Goal: Task Accomplishment & Management: Manage account settings

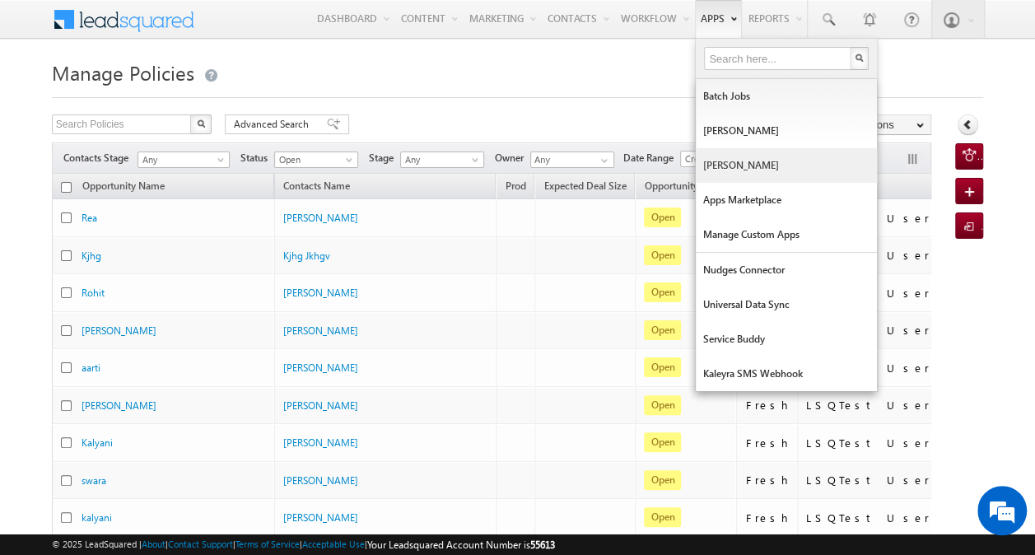
click at [721, 158] on link "Manage Lapps" at bounding box center [786, 165] width 181 height 35
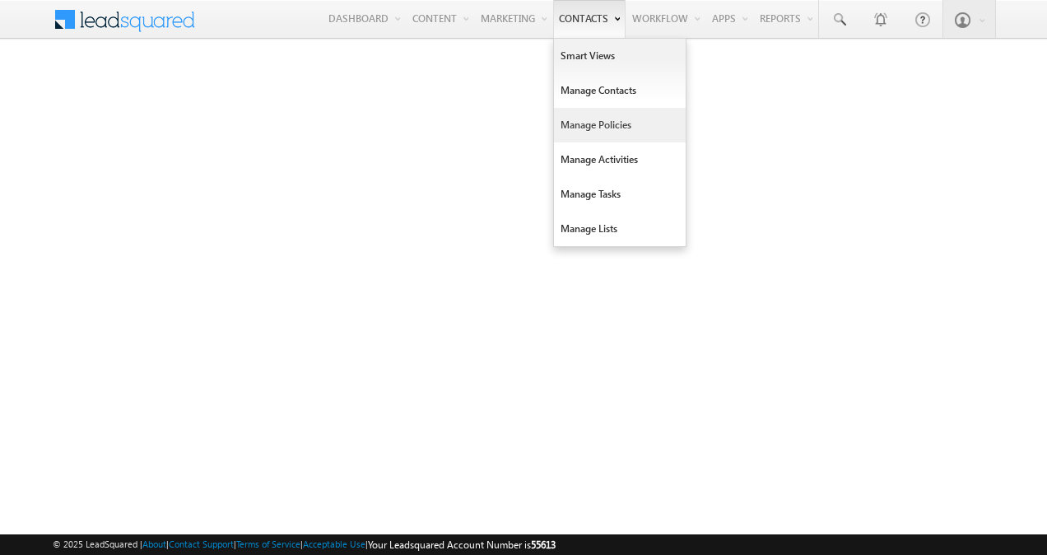
click at [579, 135] on link "Manage Policies" at bounding box center [620, 125] width 132 height 35
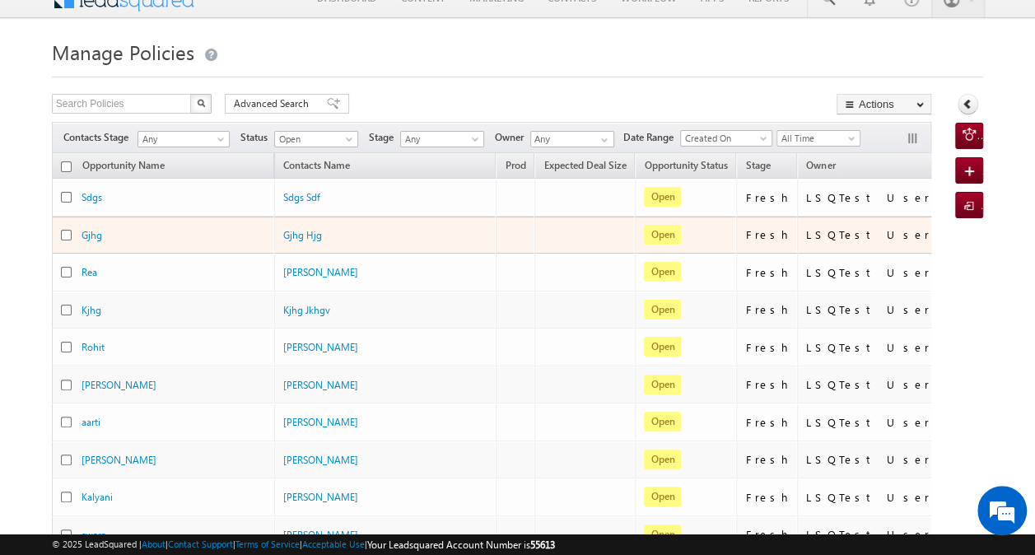
scroll to position [21, 0]
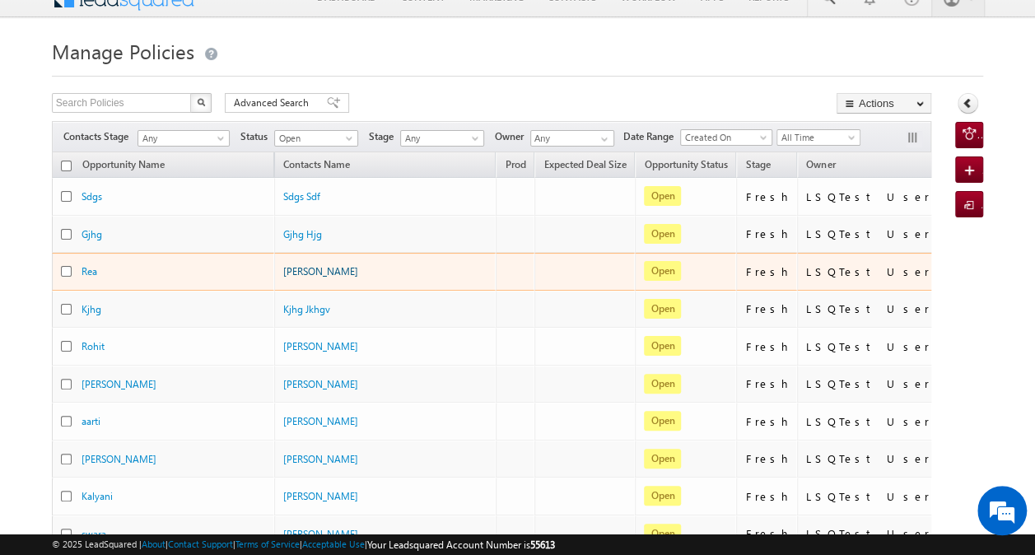
click at [291, 270] on link "[PERSON_NAME]" at bounding box center [320, 271] width 75 height 12
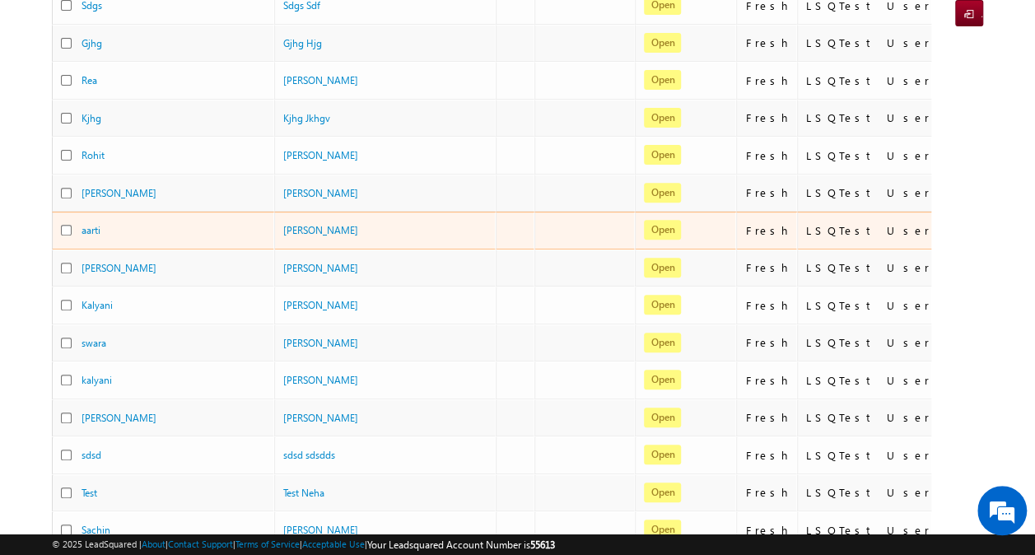
scroll to position [213, 0]
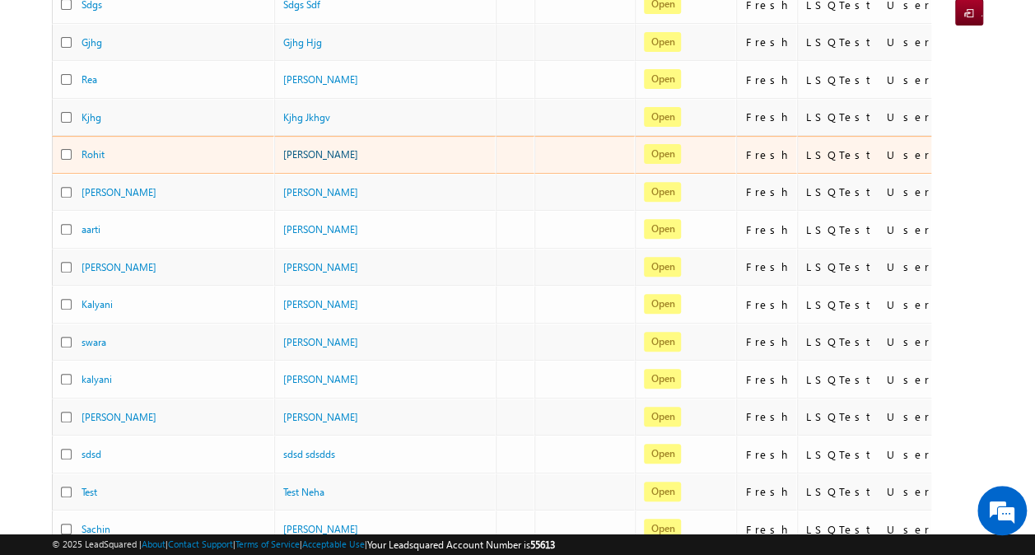
click at [296, 148] on link "[PERSON_NAME]" at bounding box center [320, 154] width 75 height 12
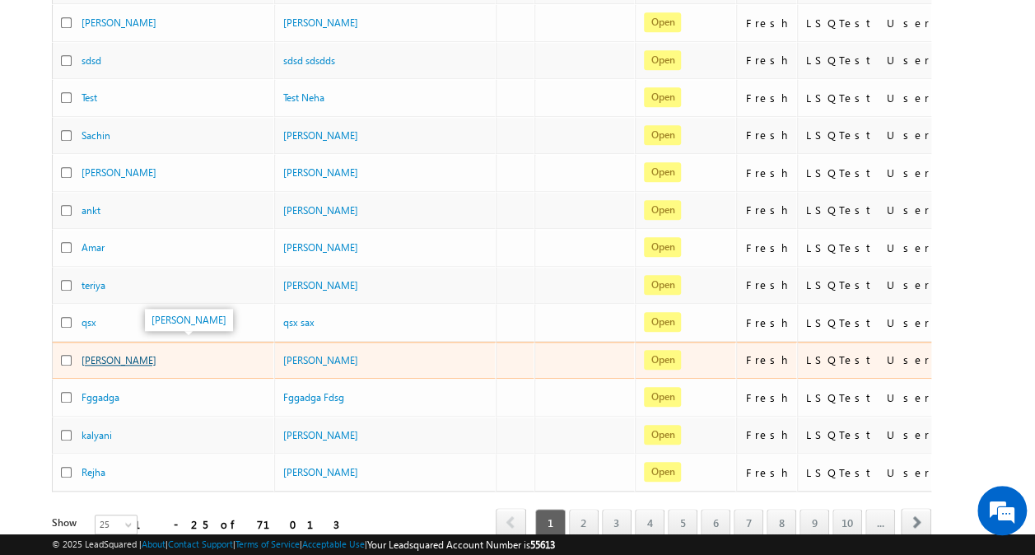
scroll to position [696, 0]
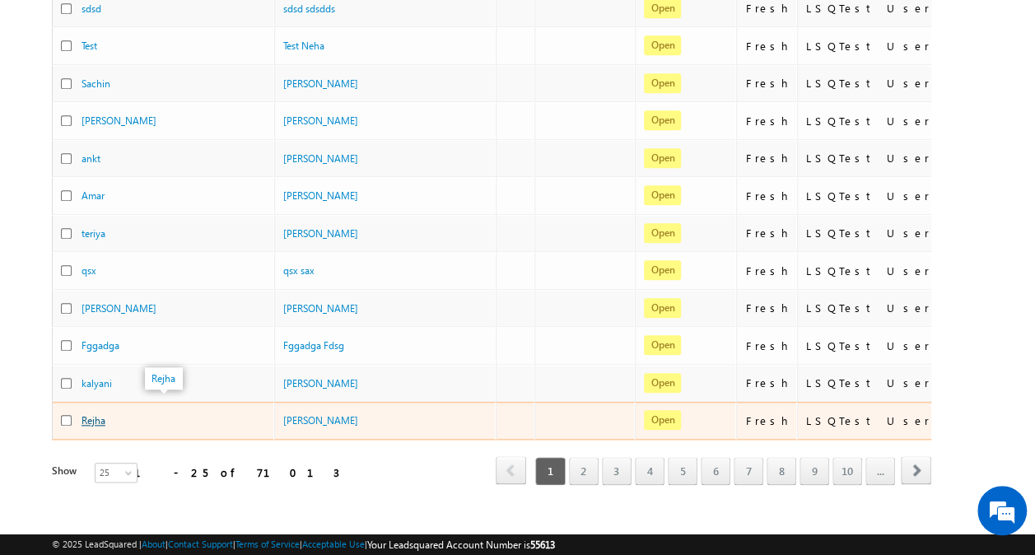
click at [84, 414] on link "Rejha" at bounding box center [93, 420] width 24 height 12
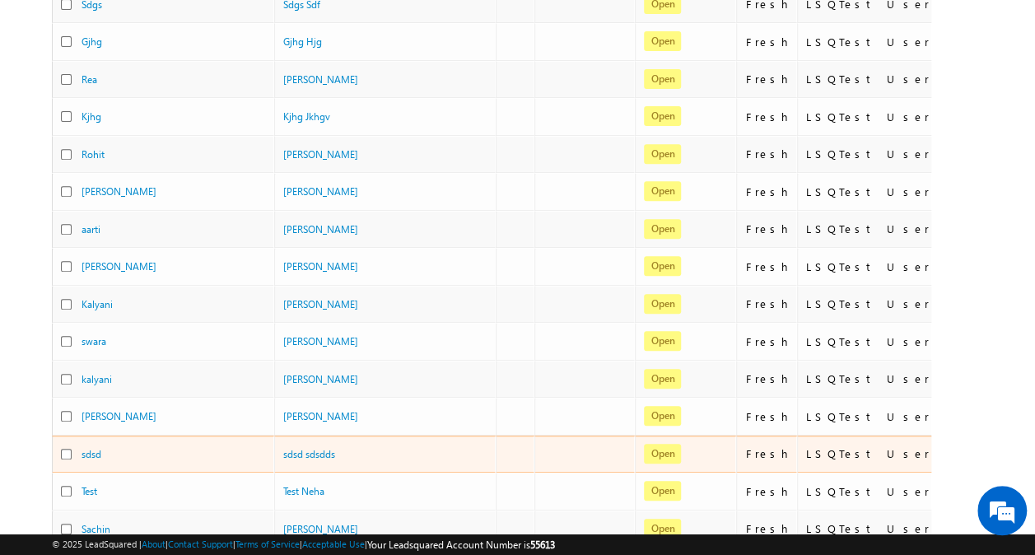
scroll to position [252, 0]
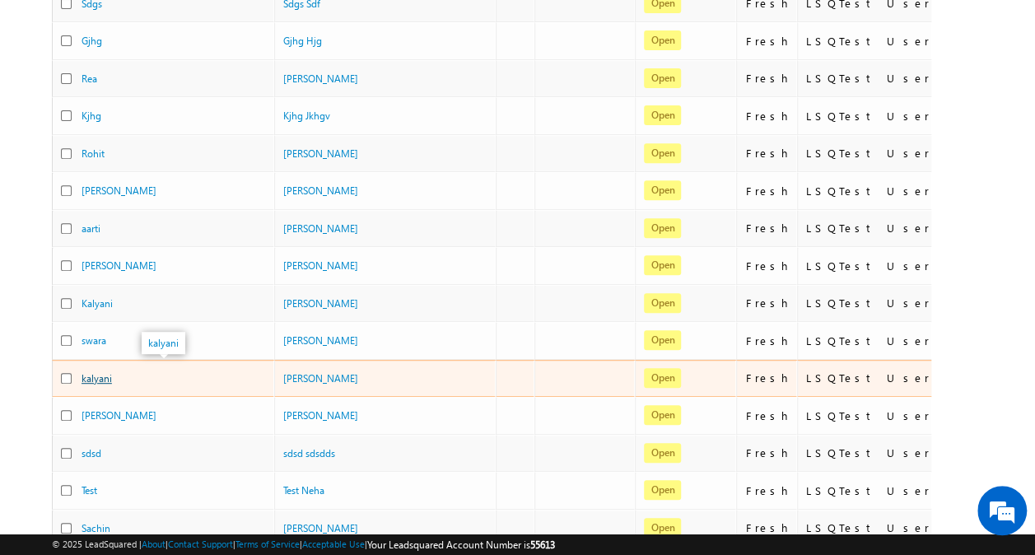
click at [90, 372] on link "kalyani" at bounding box center [96, 378] width 30 height 12
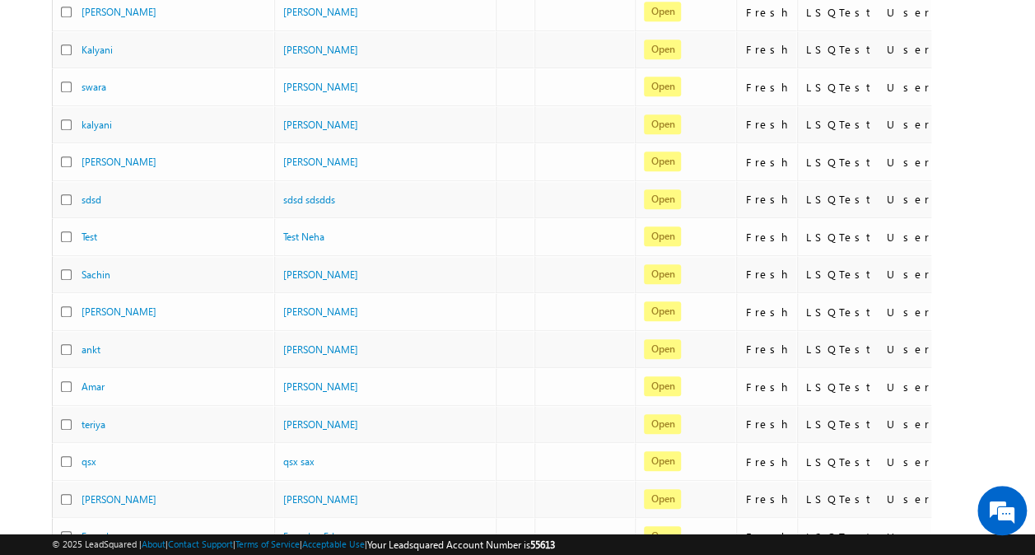
scroll to position [533, 0]
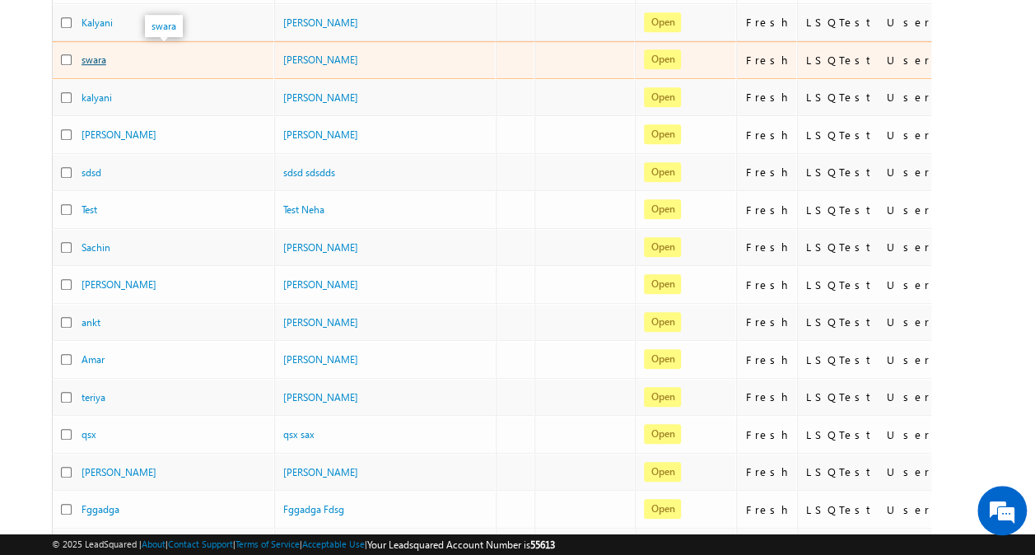
click at [103, 54] on link "swara" at bounding box center [93, 60] width 25 height 12
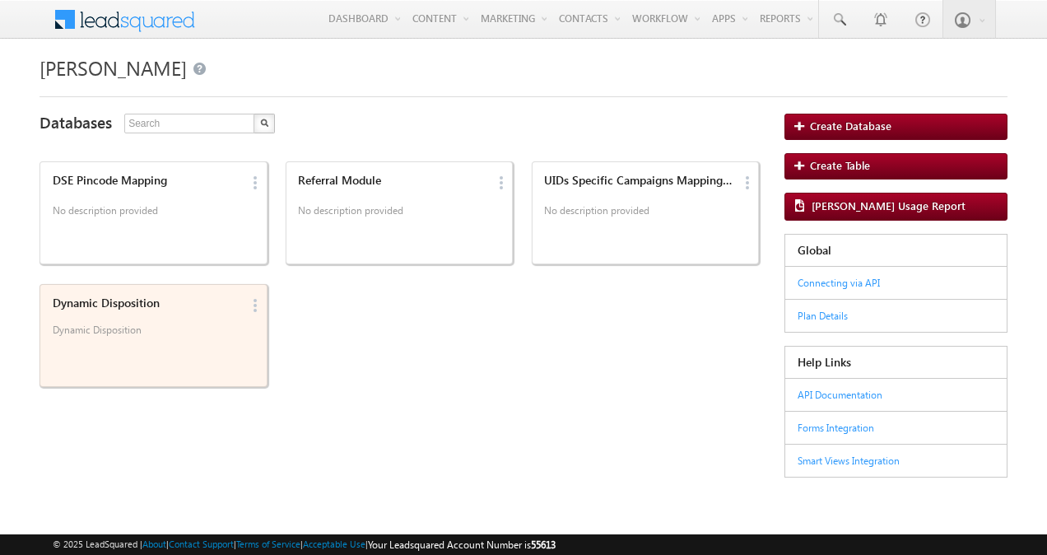
click at [198, 344] on p "Dynamic Disposition" at bounding box center [147, 336] width 189 height 25
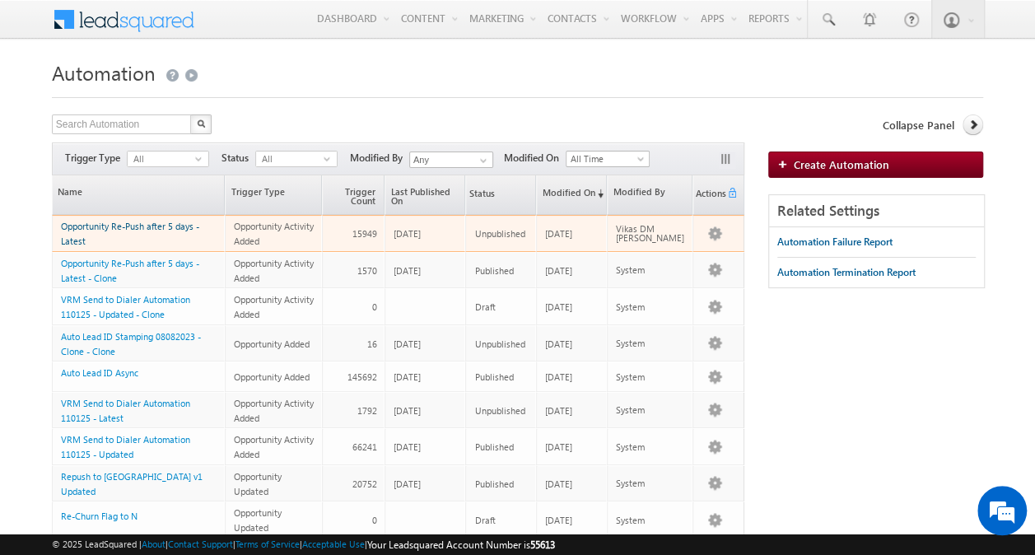
click at [151, 226] on link "Opportunity Re-Push after 5 days - Latest" at bounding box center [130, 234] width 138 height 26
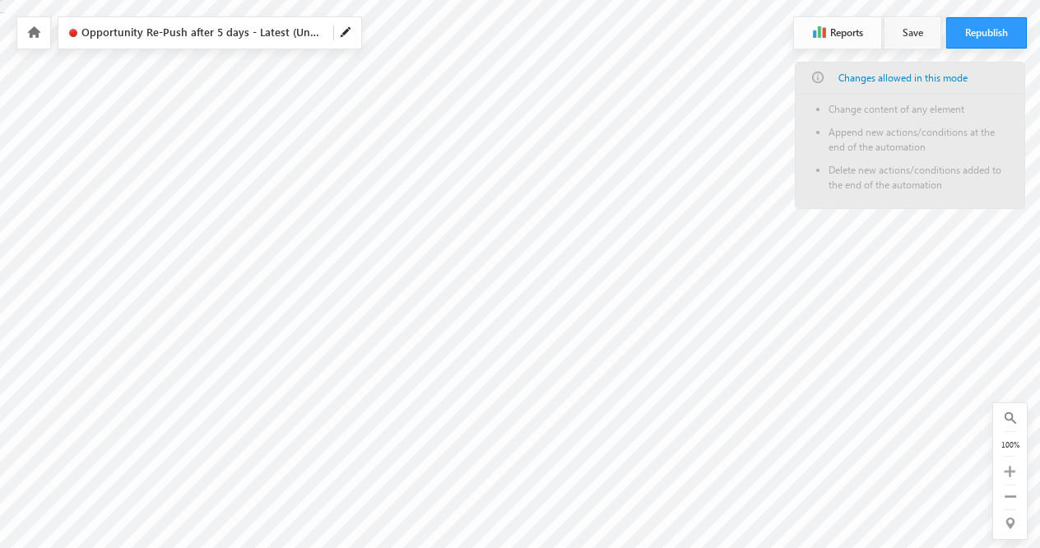
click at [816, 36] on icon "button" at bounding box center [819, 32] width 13 height 12
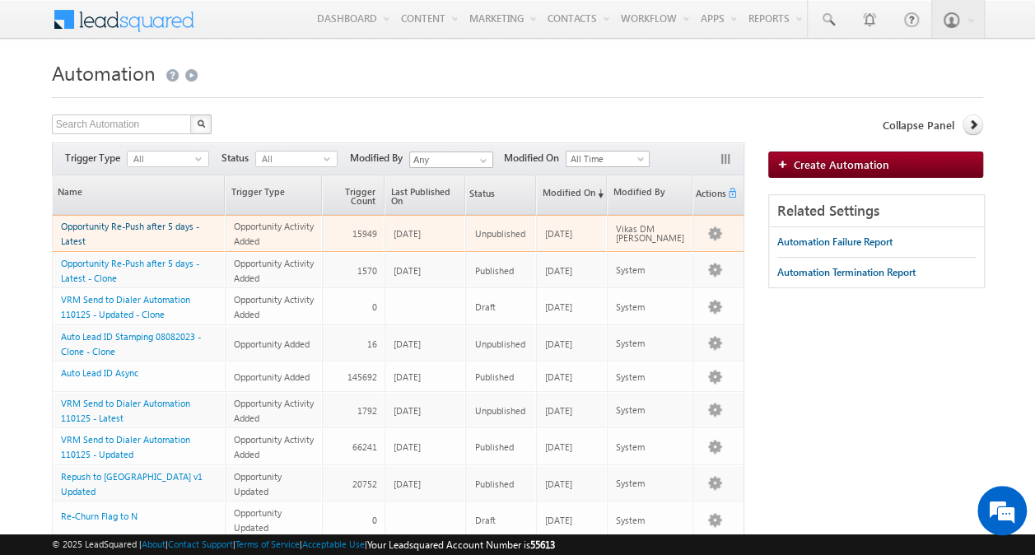
click at [133, 227] on link "Opportunity Re-Push after 5 days - Latest" at bounding box center [130, 234] width 138 height 26
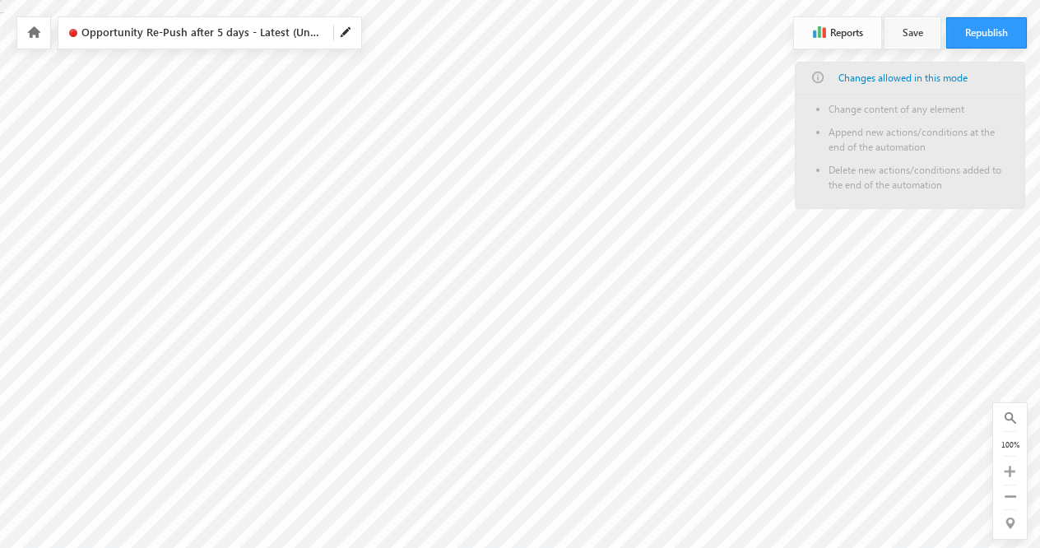
click at [847, 36] on button "Reports" at bounding box center [837, 32] width 87 height 31
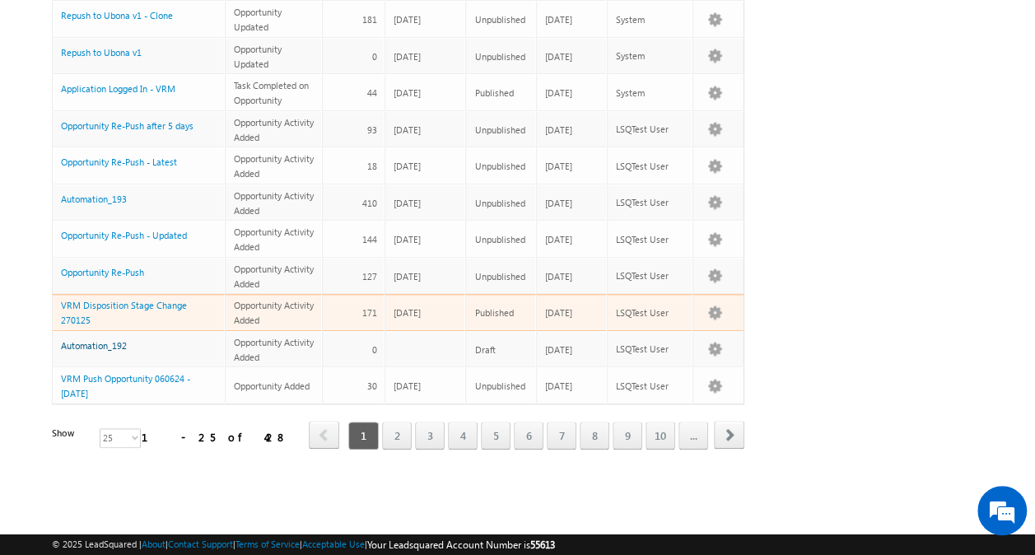
scroll to position [715, 0]
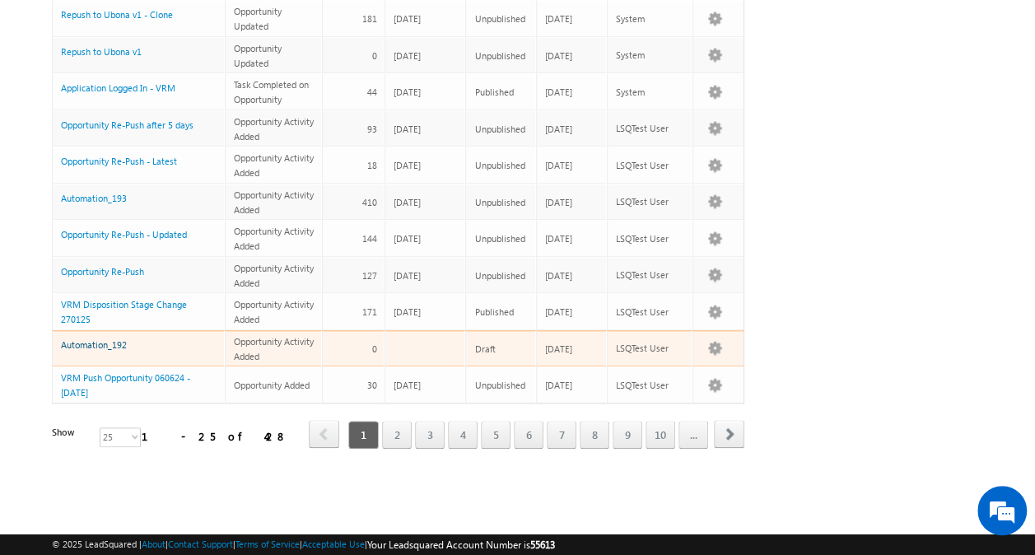
click at [105, 339] on link "Automation_192" at bounding box center [94, 344] width 66 height 11
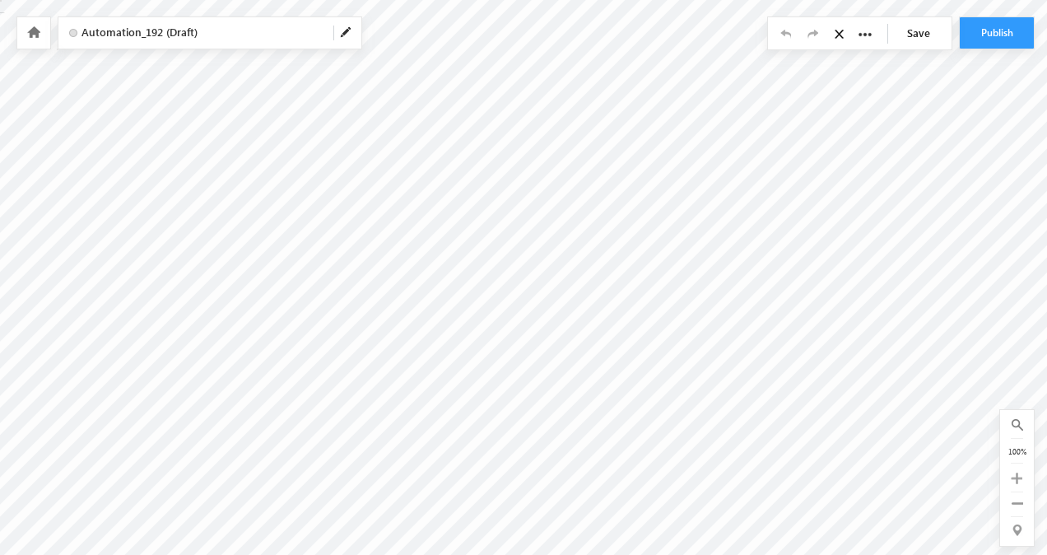
click at [34, 30] on icon at bounding box center [33, 32] width 13 height 12
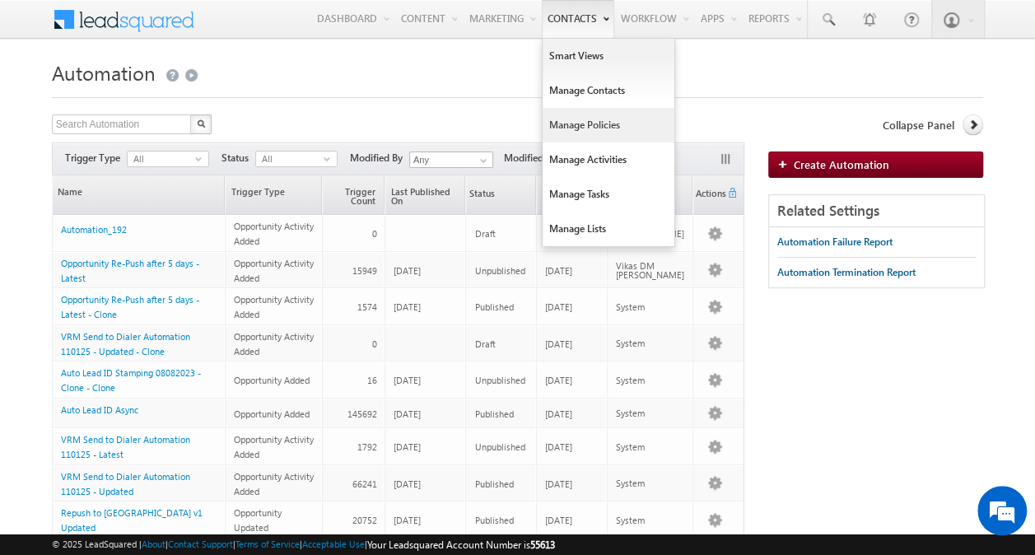
click at [577, 112] on link "Manage Policies" at bounding box center [608, 125] width 132 height 35
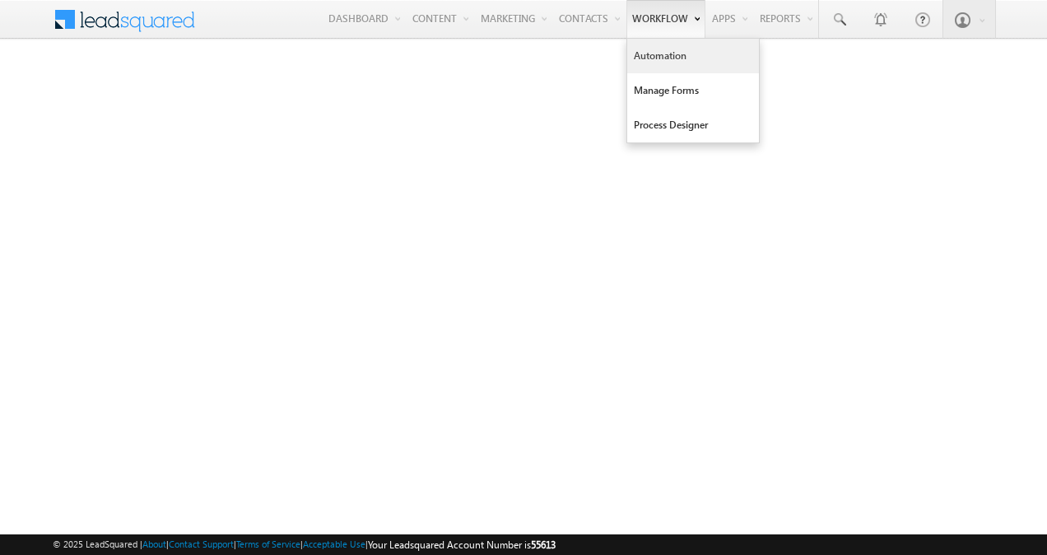
click at [659, 59] on link "Automation" at bounding box center [693, 56] width 132 height 35
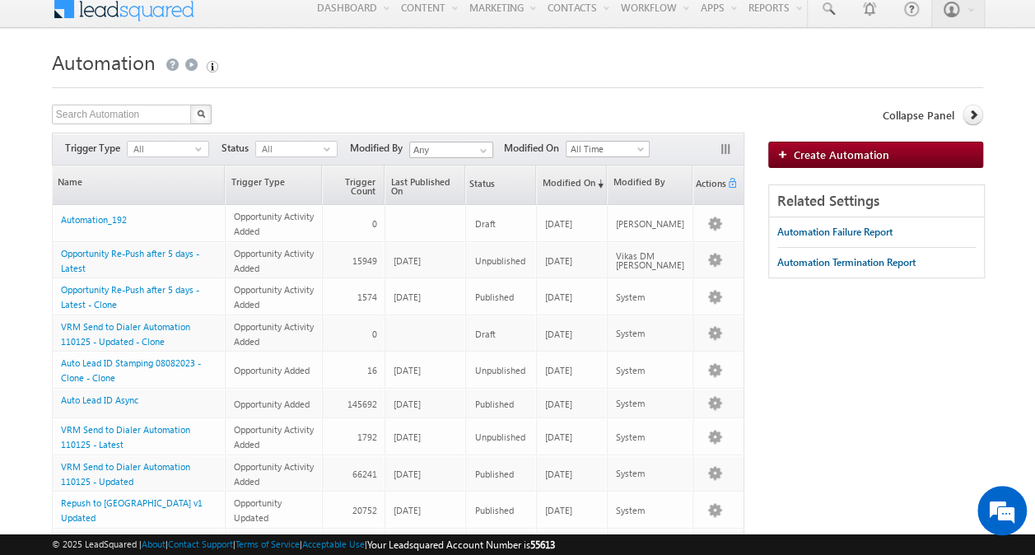
scroll to position [12, 0]
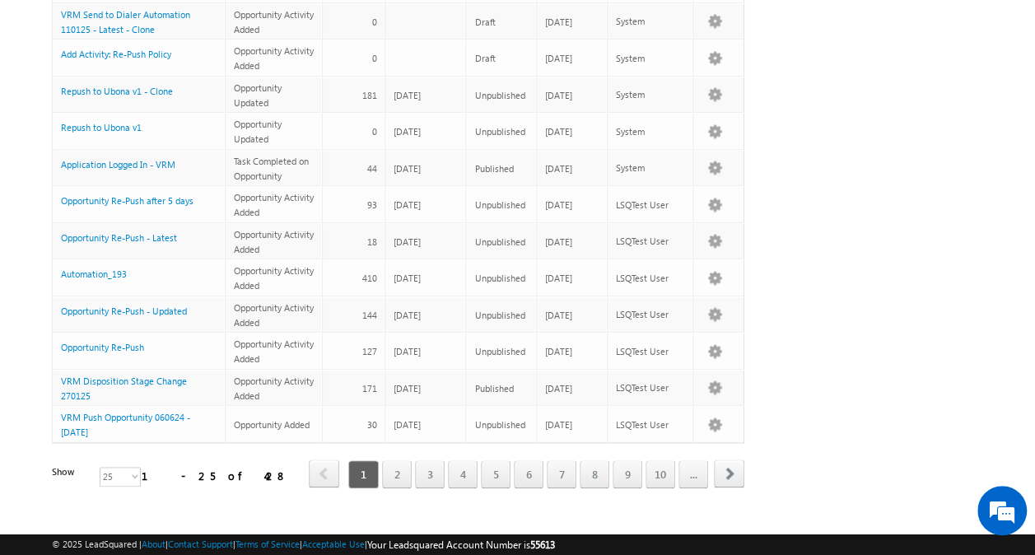
scroll to position [680, 0]
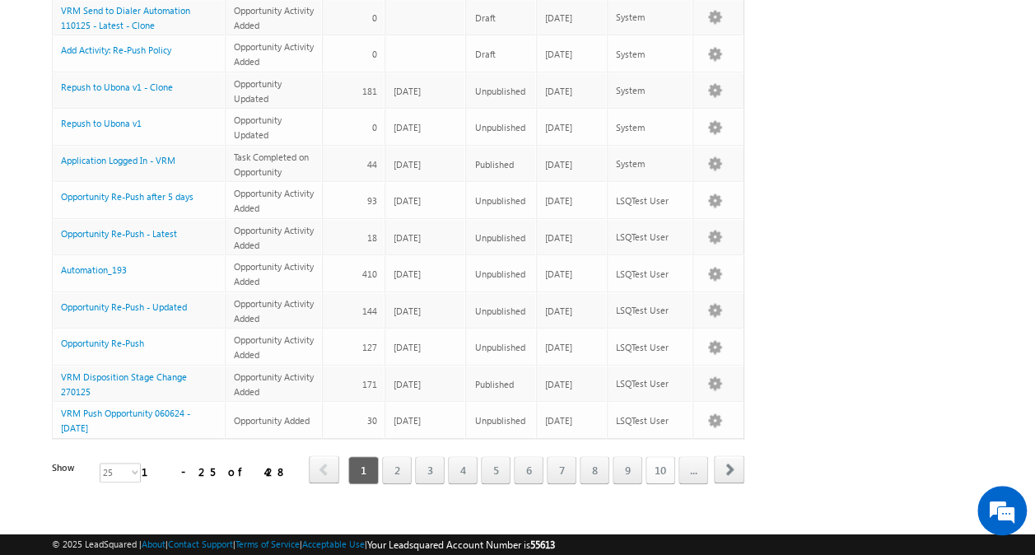
click at [660, 456] on link "10" at bounding box center [660, 470] width 30 height 28
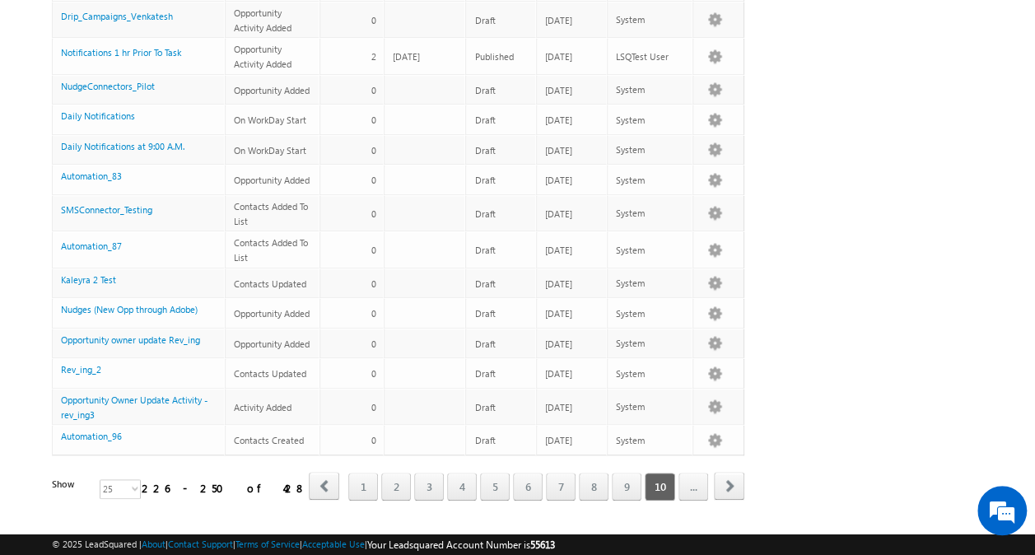
scroll to position [657, 0]
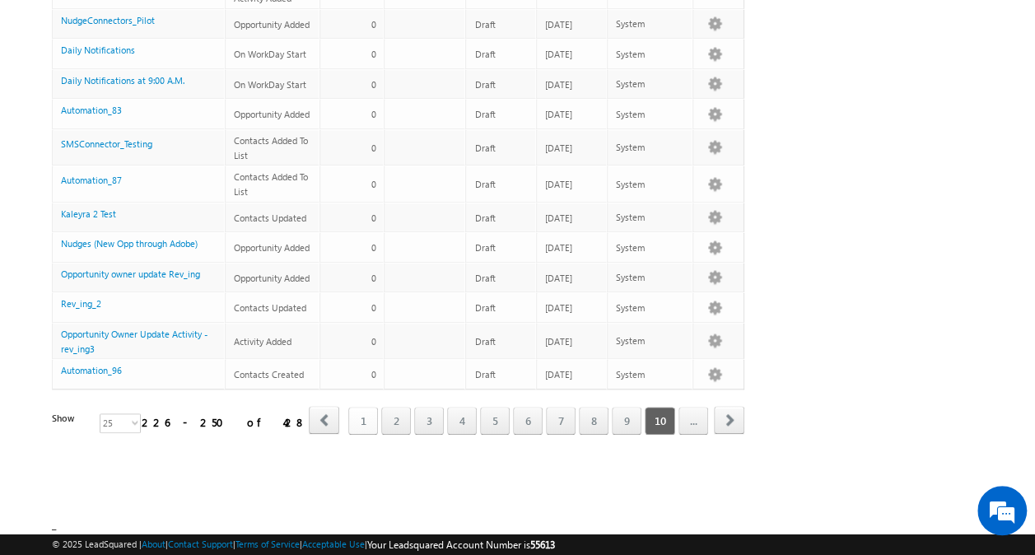
click at [375, 407] on link "1" at bounding box center [363, 421] width 30 height 28
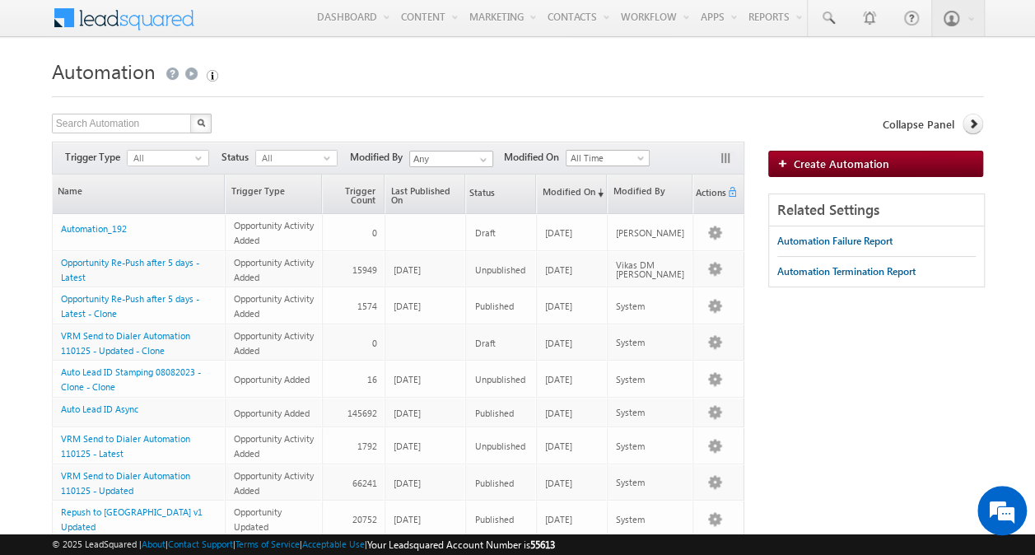
scroll to position [0, 0]
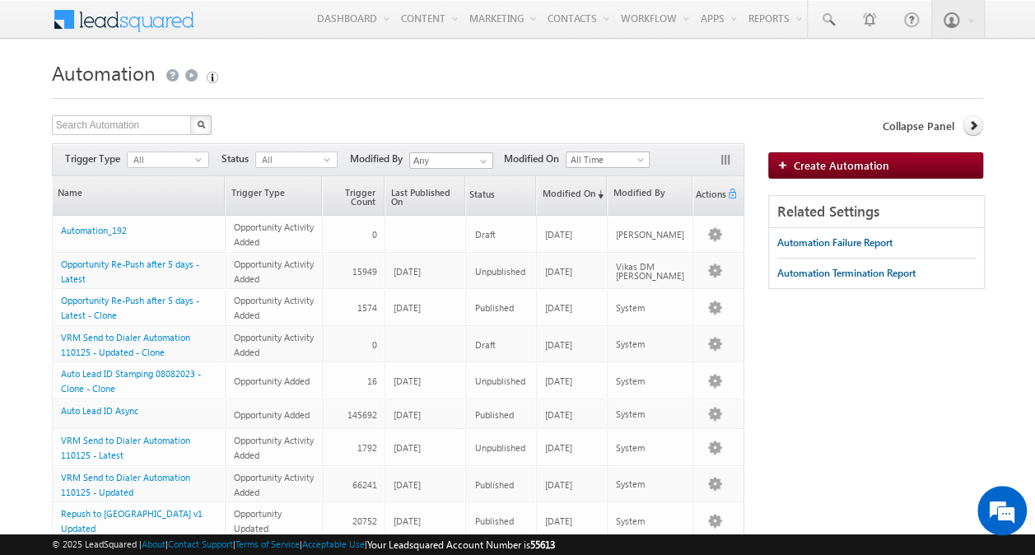
click at [211, 72] on img "button" at bounding box center [213, 78] width 12 height 12
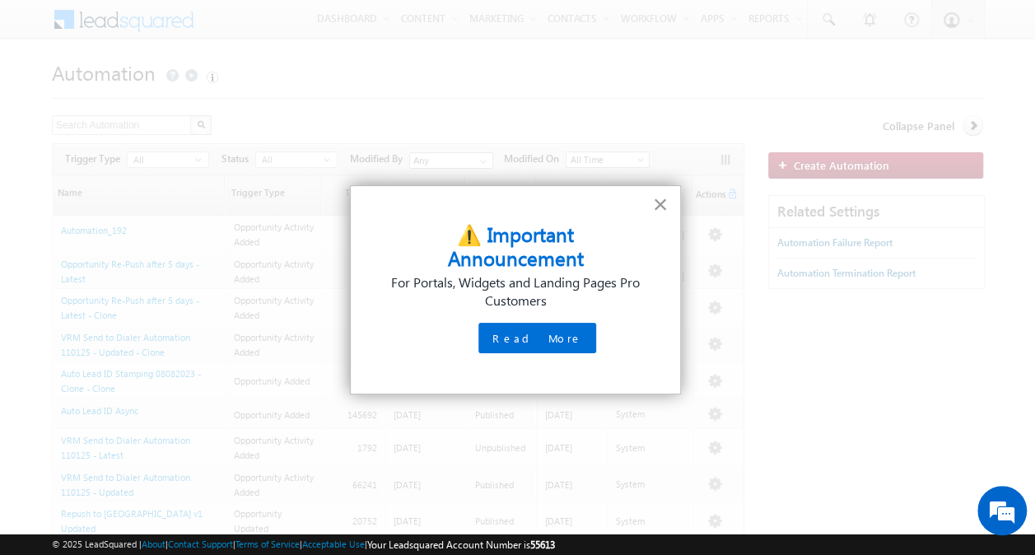
click at [667, 202] on button "×" at bounding box center [661, 204] width 16 height 26
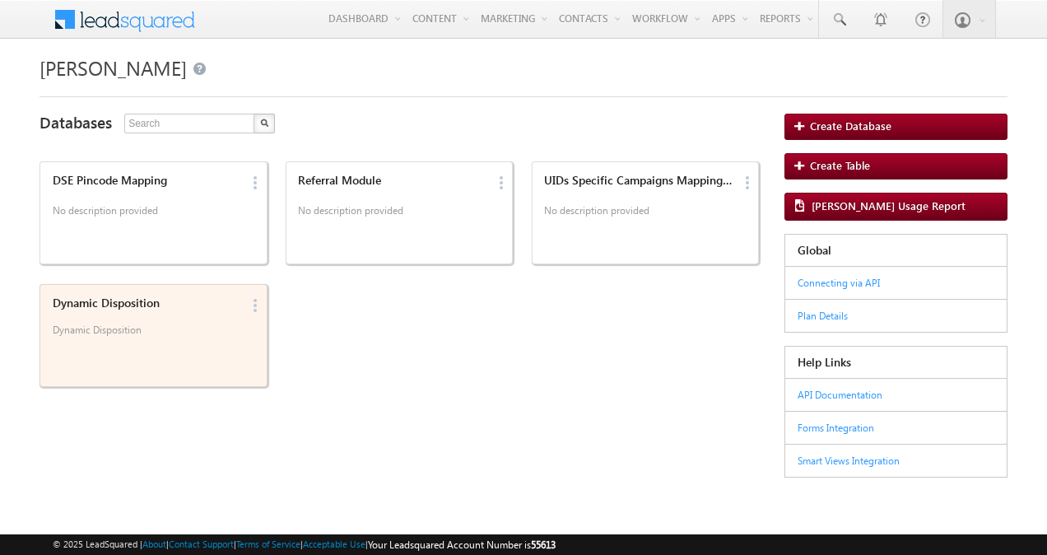
click at [155, 372] on div "Dynamic Disposition Dynamic Disposition" at bounding box center [144, 335] width 194 height 88
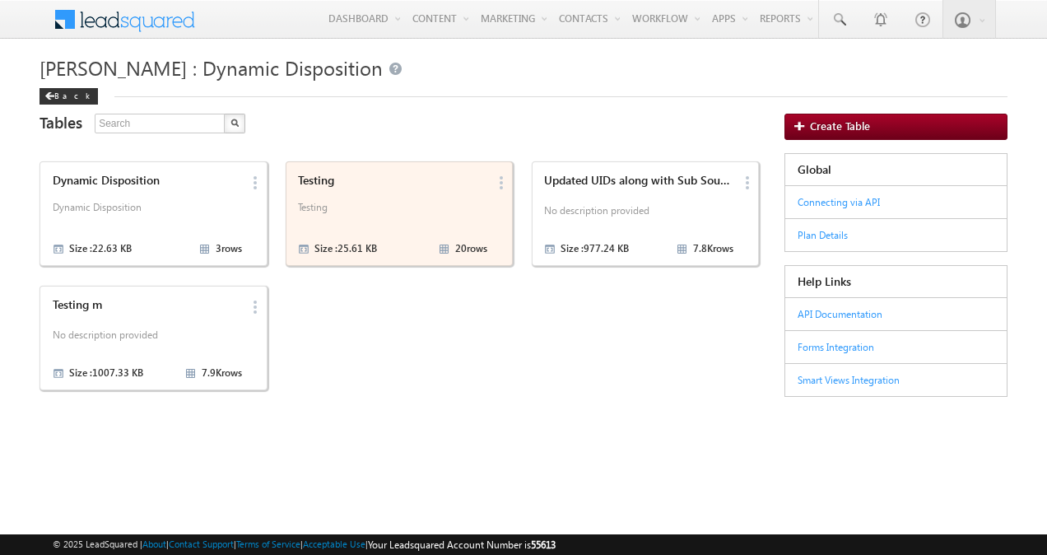
click at [312, 216] on p "Testing" at bounding box center [392, 213] width 189 height 25
